Goal: Task Accomplishment & Management: Manage account settings

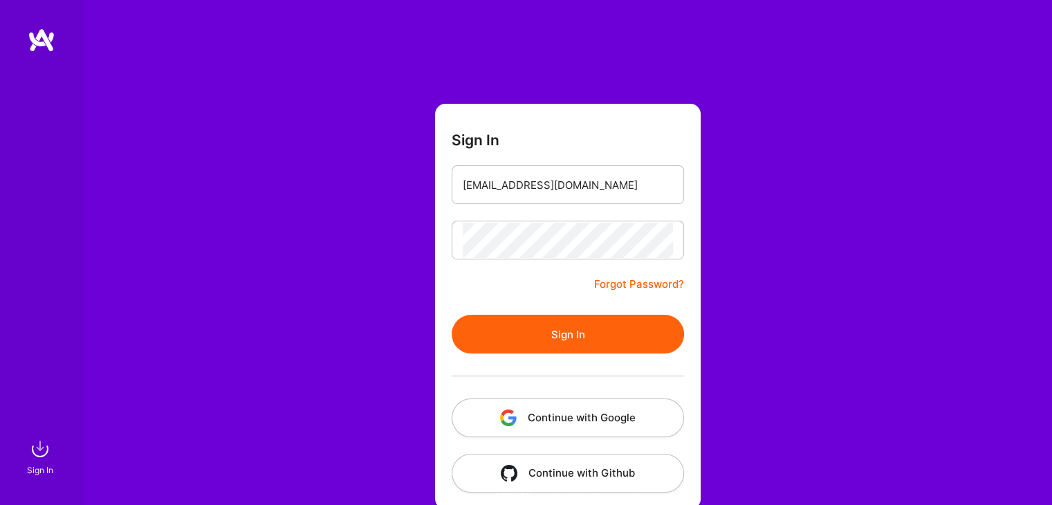
click at [516, 336] on button "Sign In" at bounding box center [568, 334] width 232 height 39
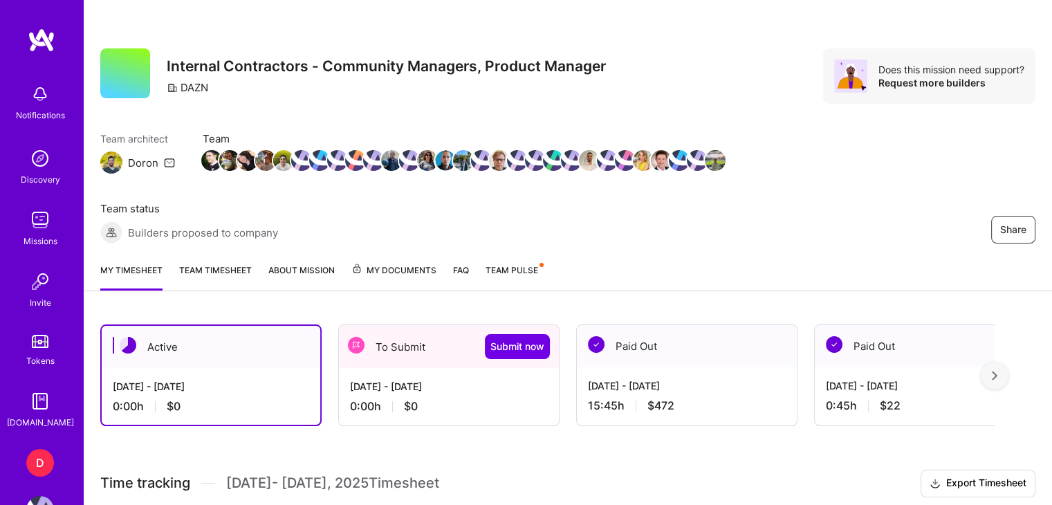
click at [375, 368] on div "[DATE] - [DATE] 0:00 h $0" at bounding box center [449, 396] width 220 height 57
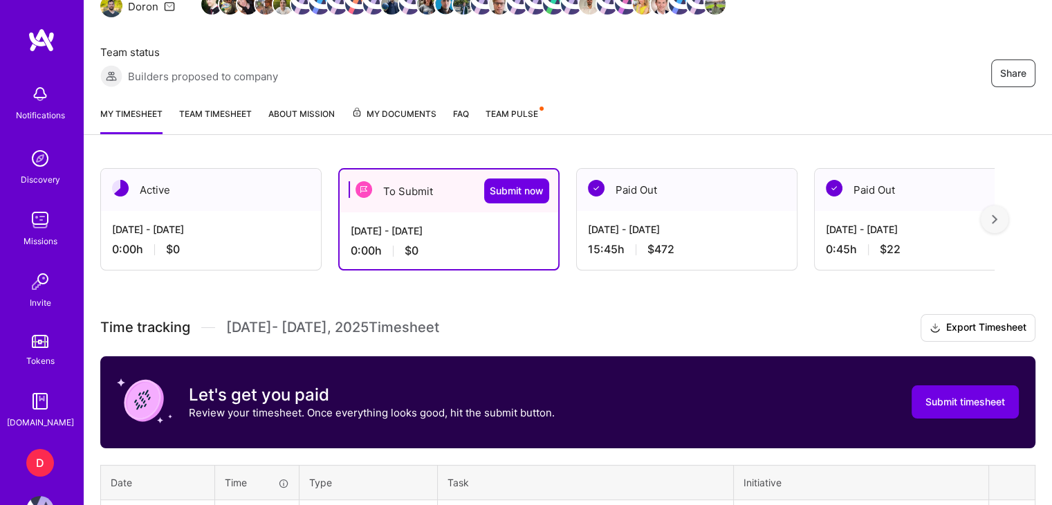
scroll to position [310, 0]
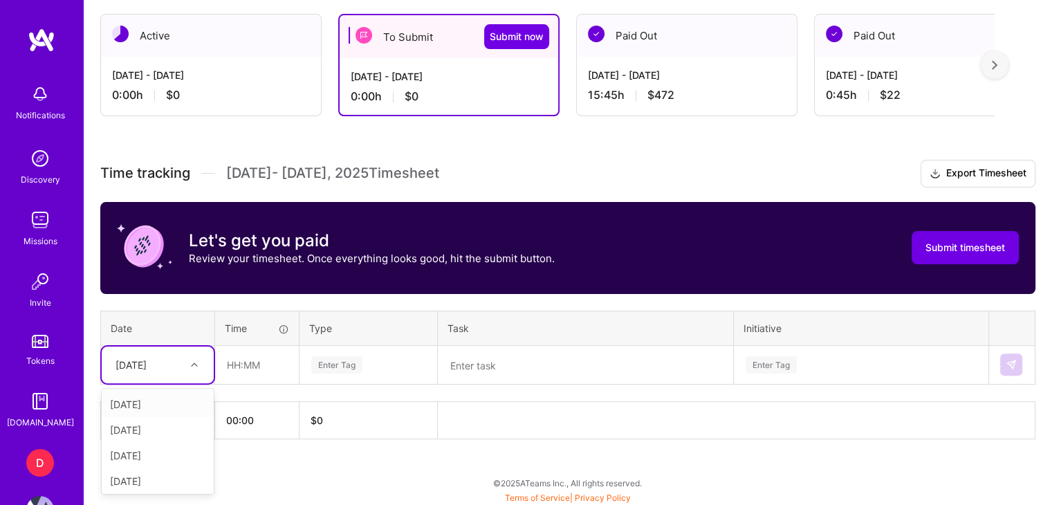
click at [191, 362] on icon at bounding box center [194, 364] width 7 height 7
click at [154, 465] on div "[DATE]" at bounding box center [158, 467] width 112 height 26
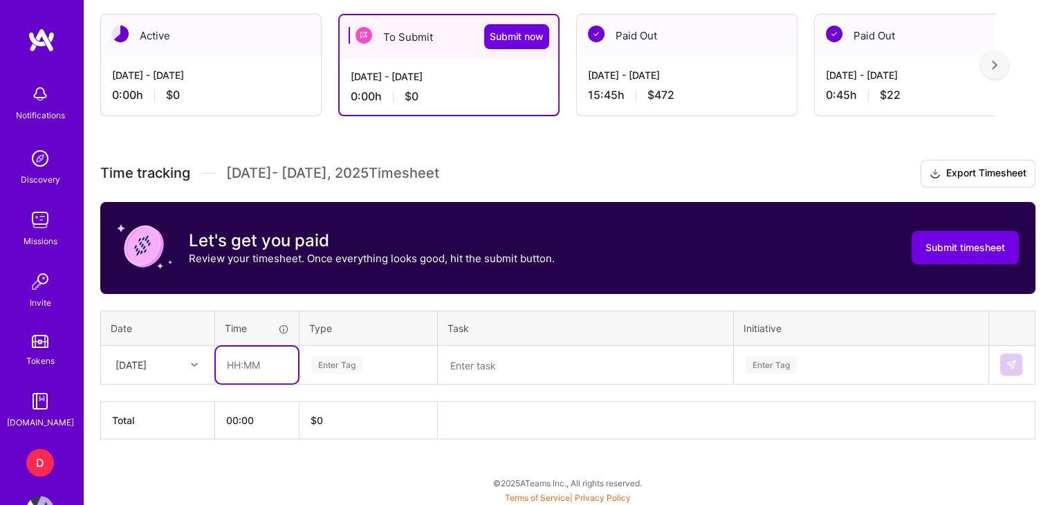
click at [232, 363] on input "text" at bounding box center [257, 364] width 82 height 37
type input "1"
type input "01:00"
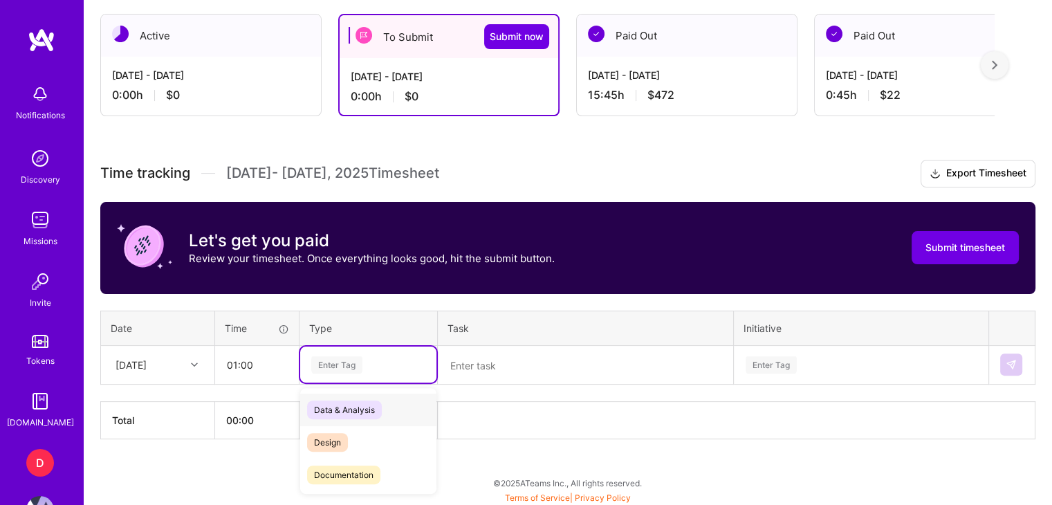
click at [343, 364] on div "Enter Tag" at bounding box center [336, 364] width 51 height 21
type input "t"
click at [326, 453] on span "Meetings" at bounding box center [332, 452] width 50 height 19
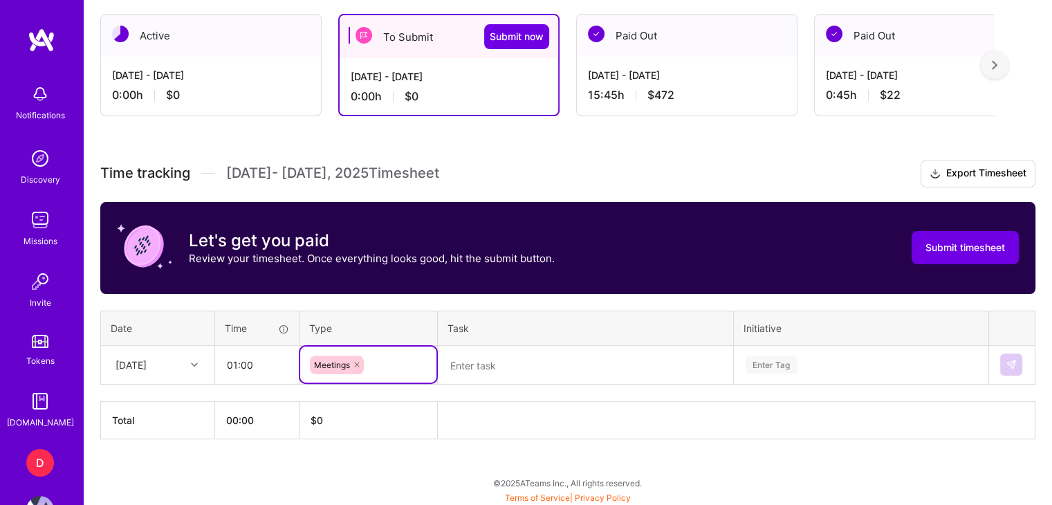
click at [487, 366] on textarea at bounding box center [585, 365] width 292 height 36
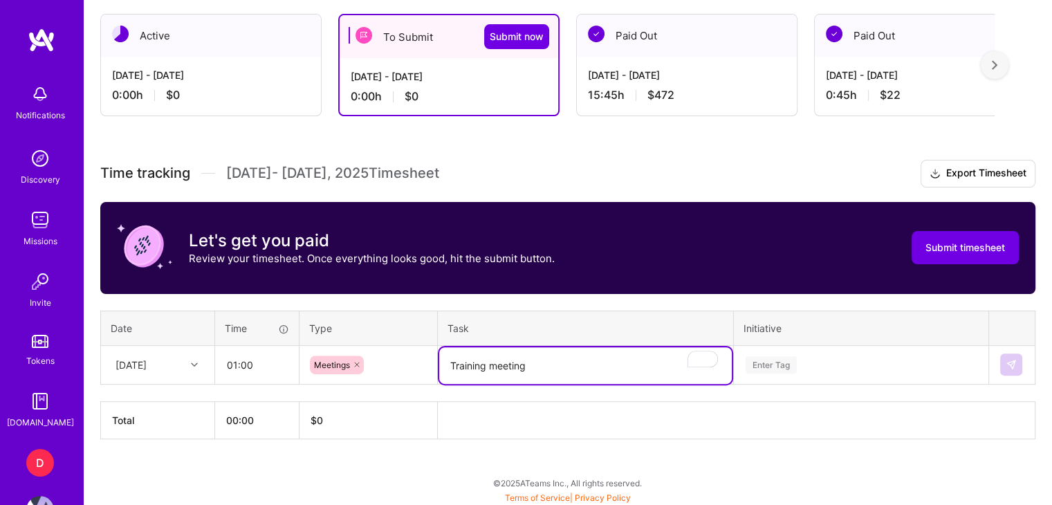
type textarea "Training meeting"
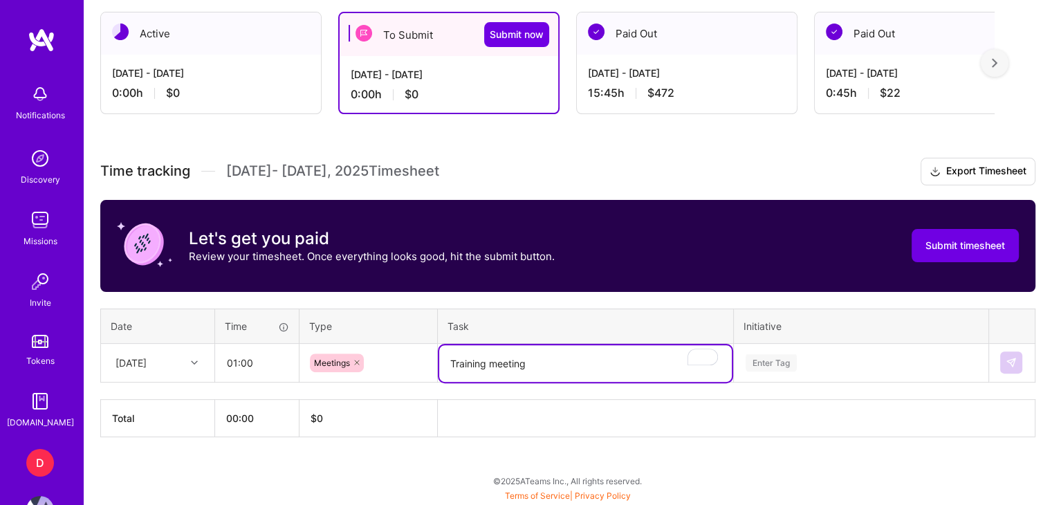
click at [783, 366] on div "Enter Tag" at bounding box center [860, 362] width 253 height 36
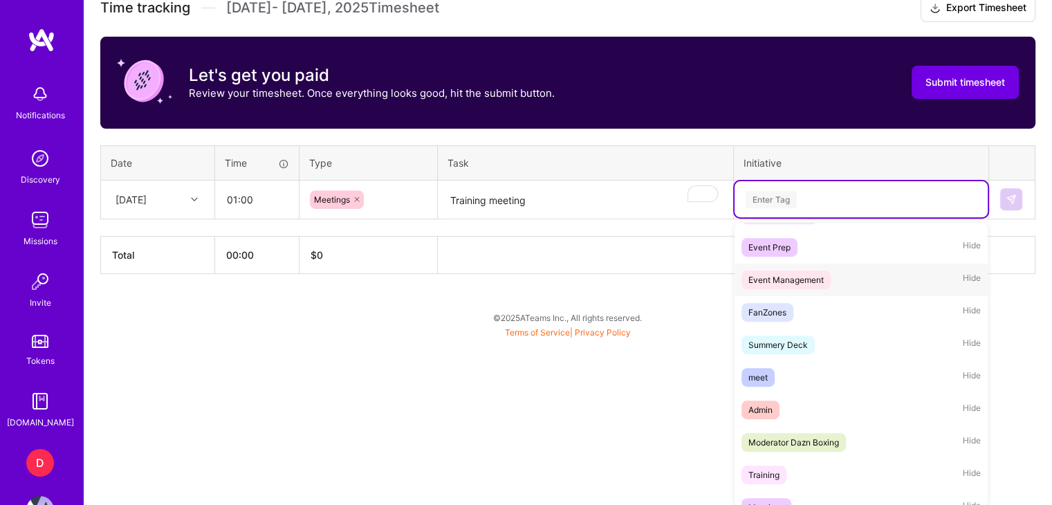
scroll to position [389, 0]
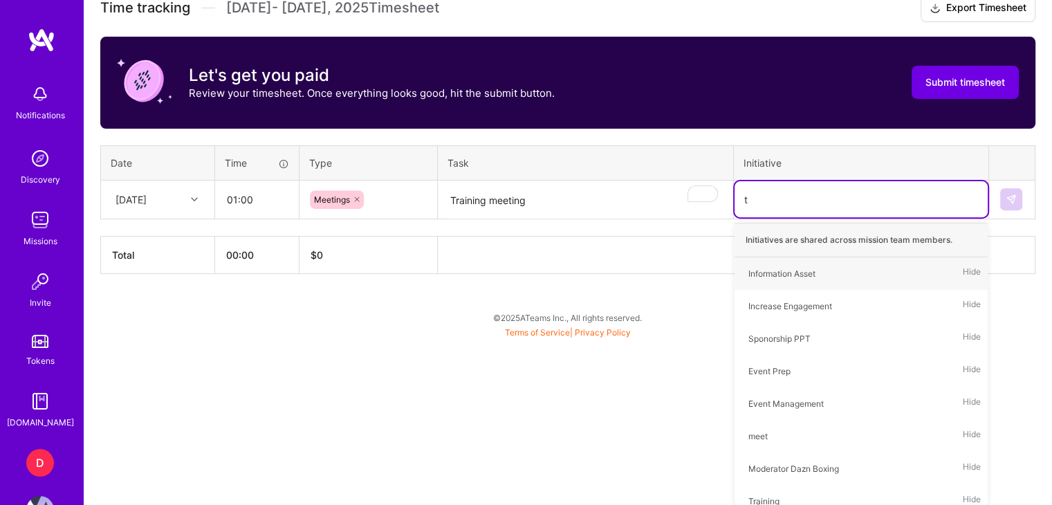
type input "tr"
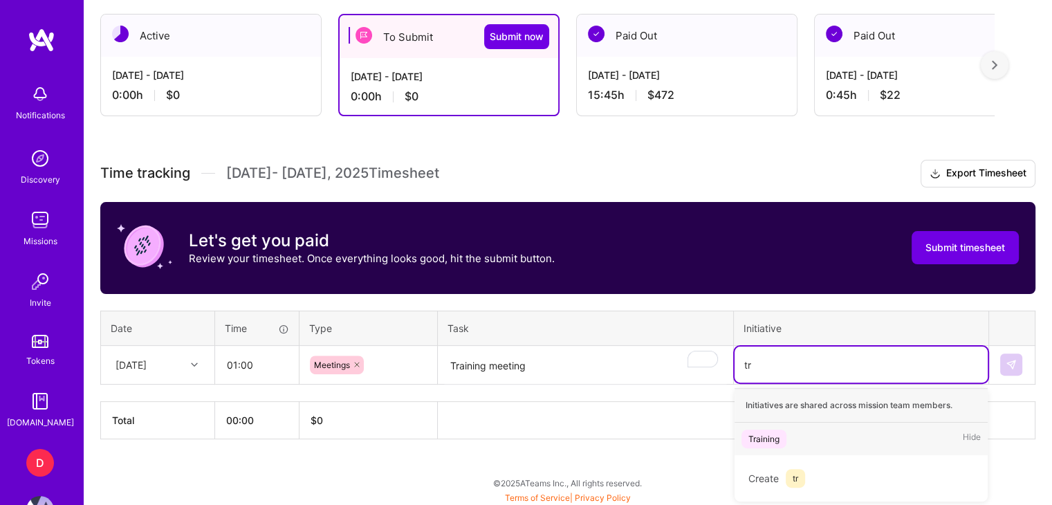
click at [799, 443] on div "Training Hide" at bounding box center [860, 438] width 253 height 32
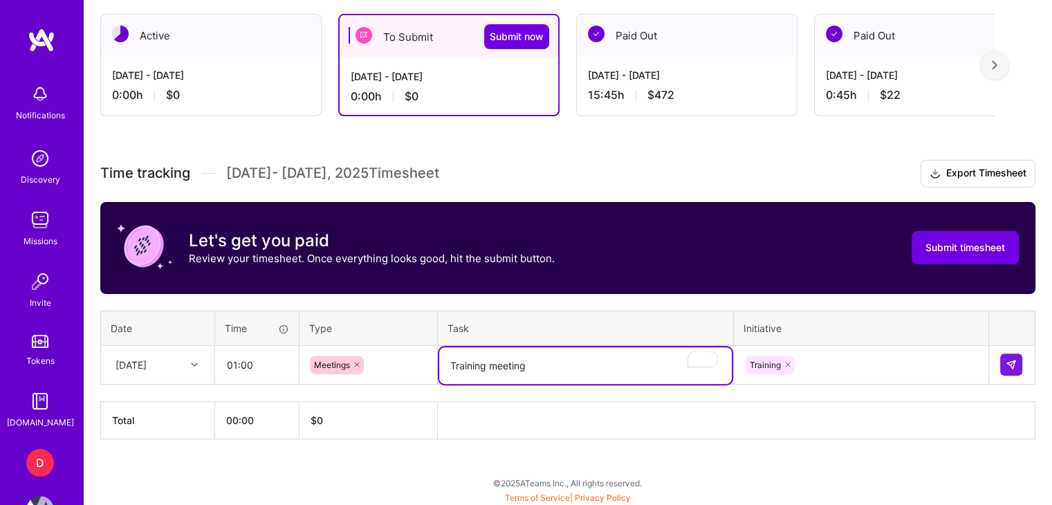
click at [468, 362] on textarea "Training meeting" at bounding box center [585, 365] width 292 height 37
type textarea "g"
type textarea "Mod training"
click at [1004, 363] on button at bounding box center [1011, 364] width 22 height 22
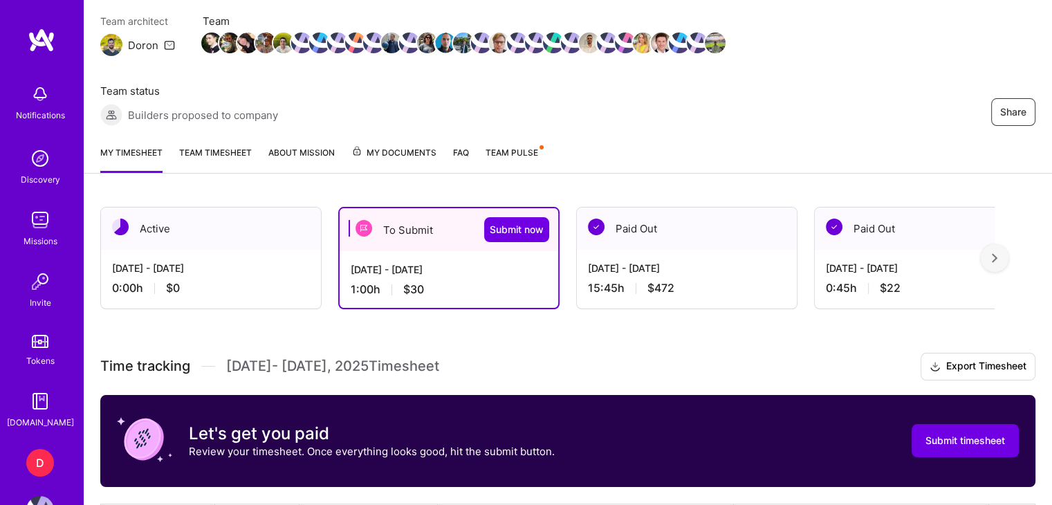
scroll to position [87, 0]
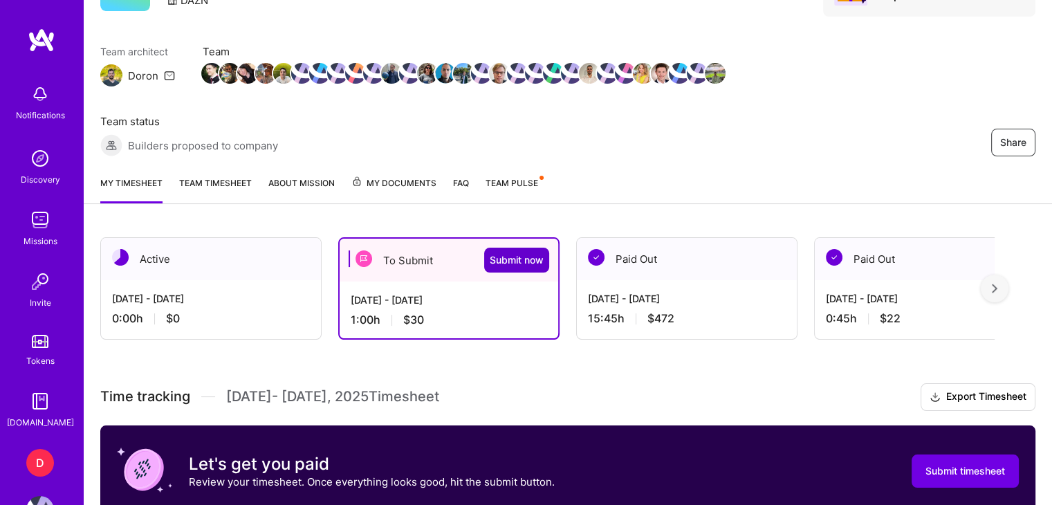
click at [519, 253] on span "Submit now" at bounding box center [517, 260] width 54 height 14
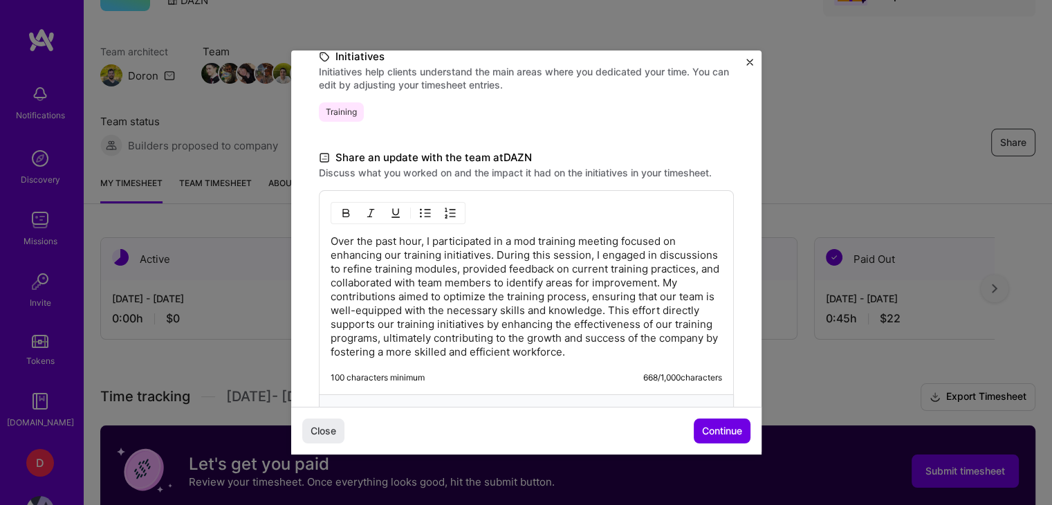
scroll to position [398, 0]
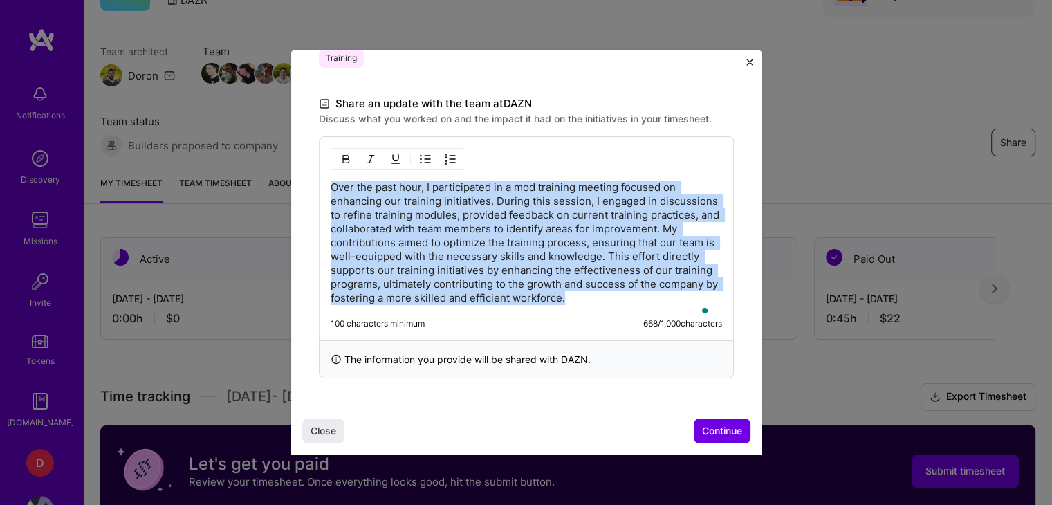
drag, startPoint x: 427, startPoint y: 291, endPoint x: 313, endPoint y: 172, distance: 164.8
click at [313, 172] on div "Demo day Take a moment to reflect on what you've built over the last two weeks …" at bounding box center [526, 35] width 470 height 741
